Goal: Information Seeking & Learning: Learn about a topic

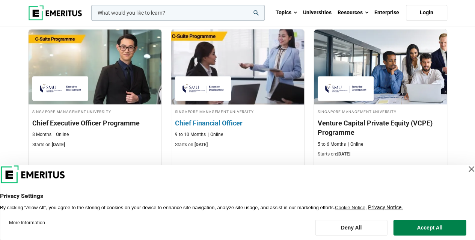
scroll to position [376, 0]
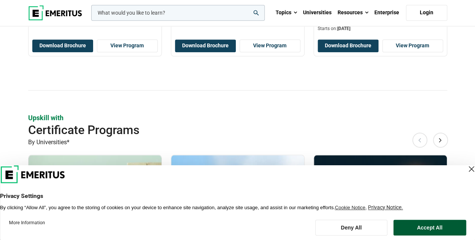
click at [431, 230] on button "Accept All" at bounding box center [429, 228] width 73 height 16
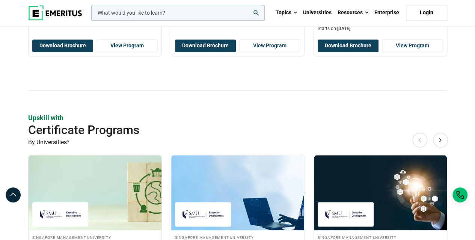
scroll to position [501, 0]
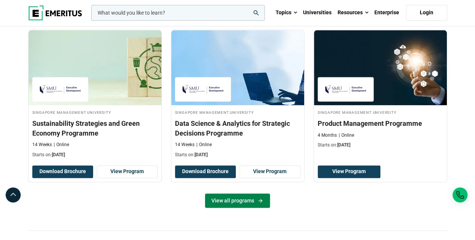
click at [235, 201] on link "View all programs" at bounding box center [237, 201] width 65 height 14
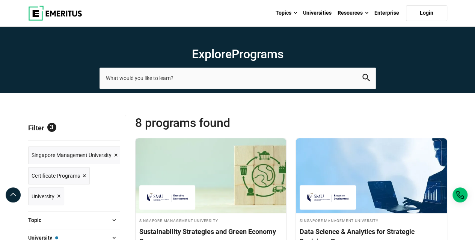
click at [84, 175] on span "×" at bounding box center [85, 176] width 4 height 11
